Goal: Task Accomplishment & Management: Use online tool/utility

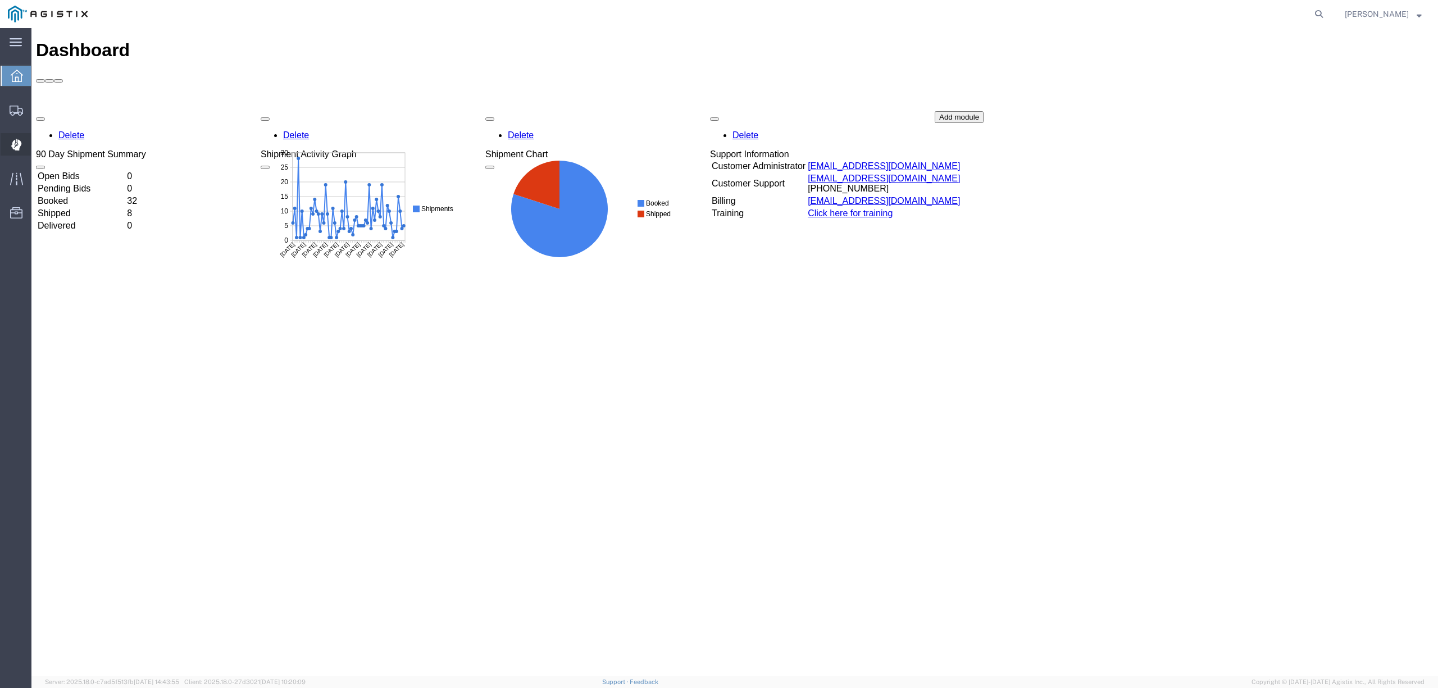
click at [39, 147] on span "Dispatch Manager" at bounding box center [35, 144] width 8 height 22
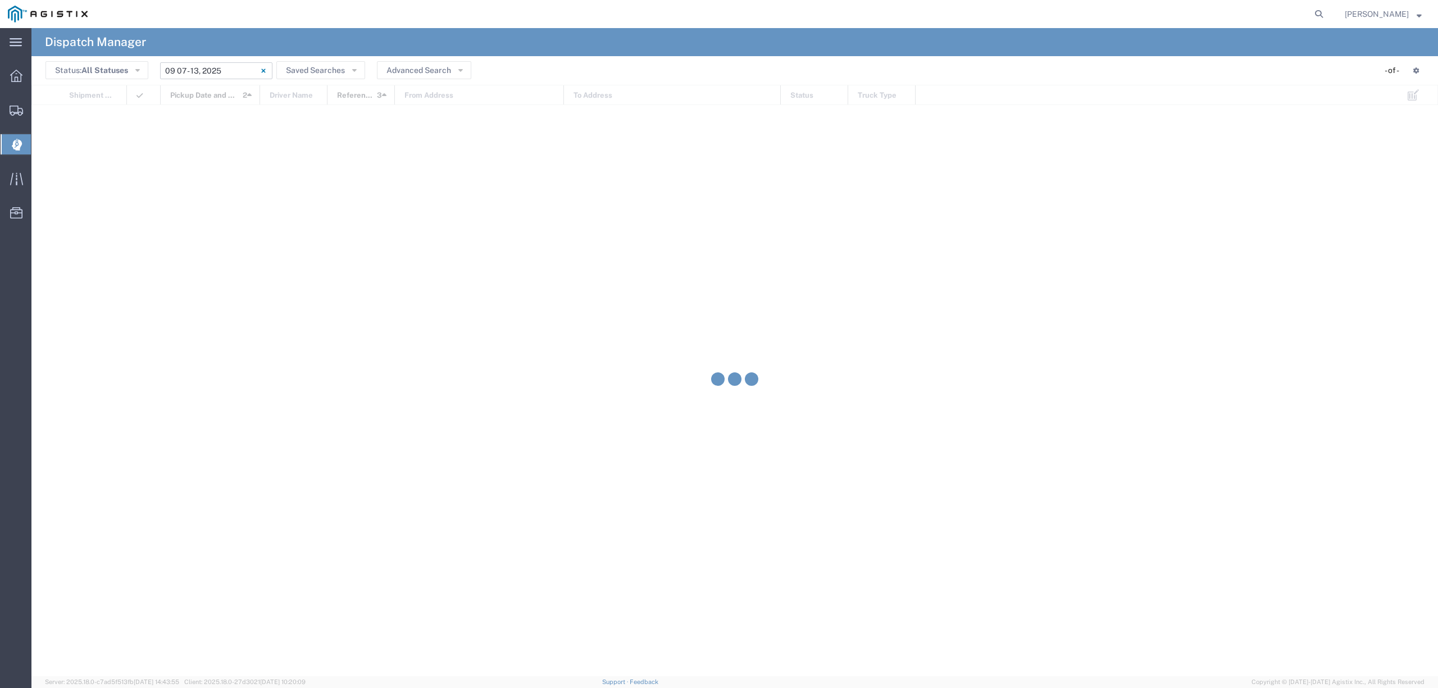
click at [237, 67] on input "[DATE] - [DATE]" at bounding box center [216, 70] width 112 height 17
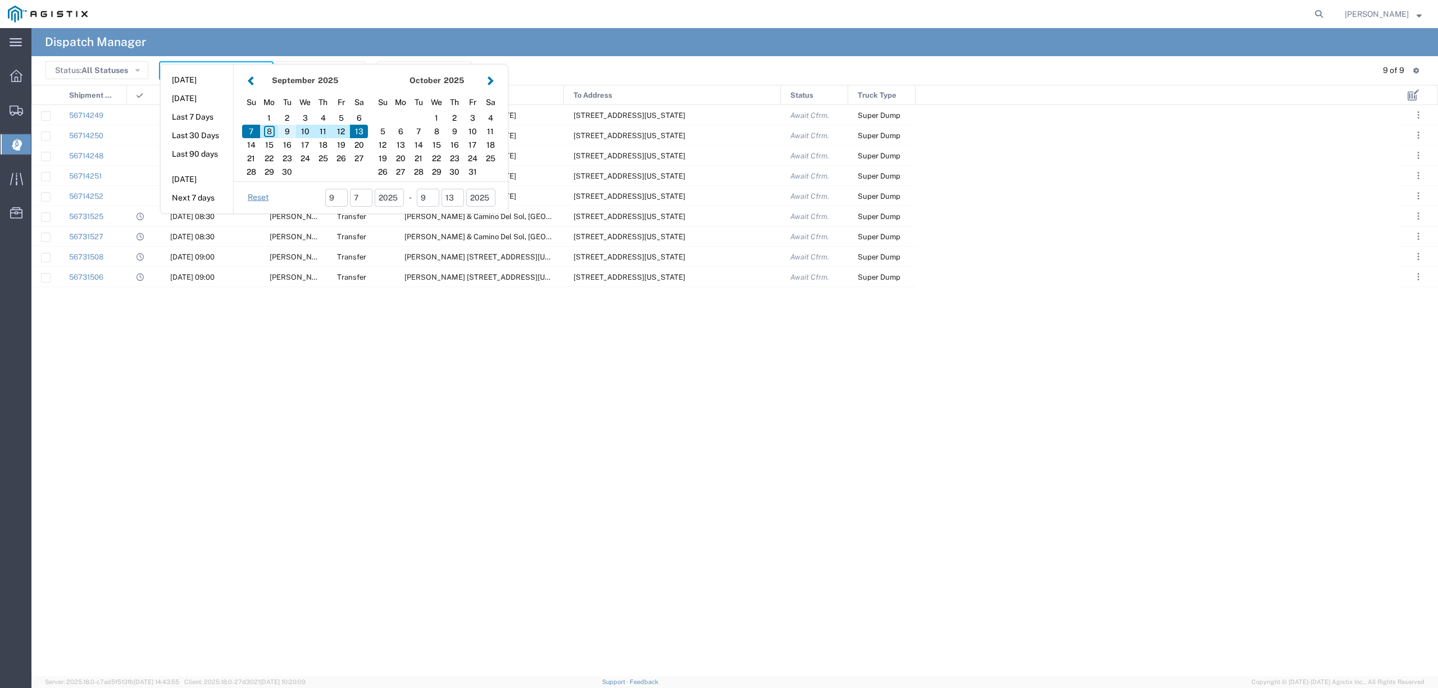
click at [287, 131] on div "9" at bounding box center [287, 131] width 18 height 13
type input "[DATE]"
type input "[DATE] - [DATE]"
